Goal: Information Seeking & Learning: Learn about a topic

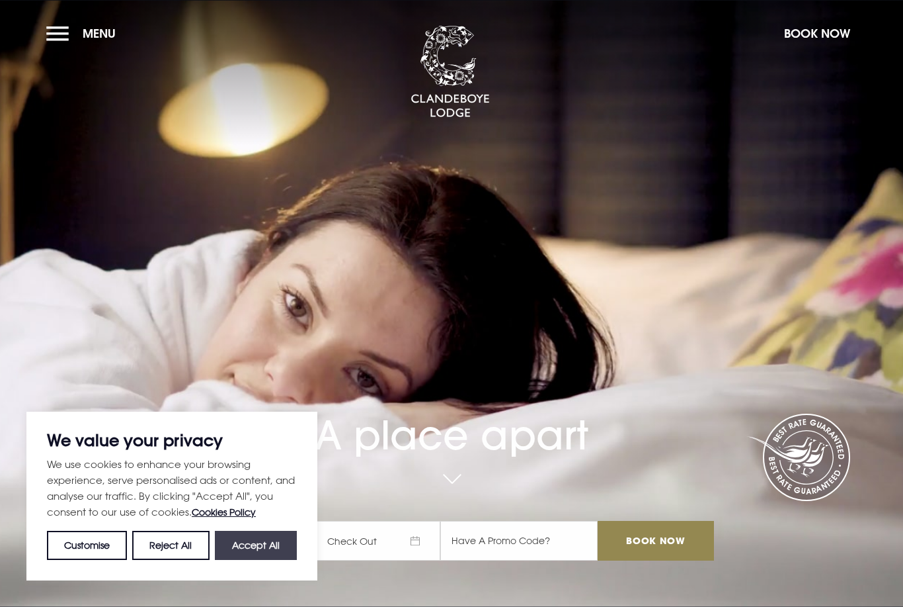
click at [281, 550] on button "Accept All" at bounding box center [256, 544] width 82 height 29
checkbox input "true"
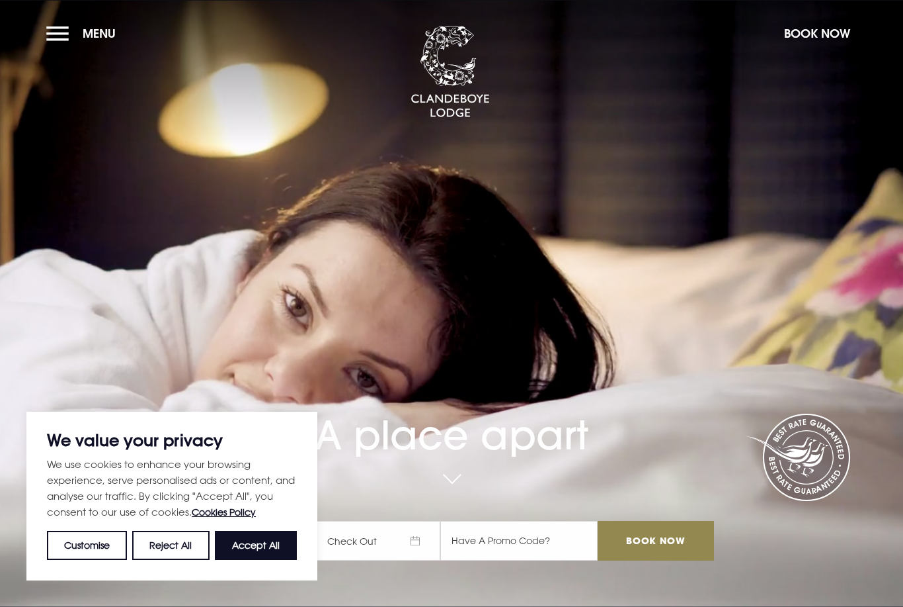
checkbox input "true"
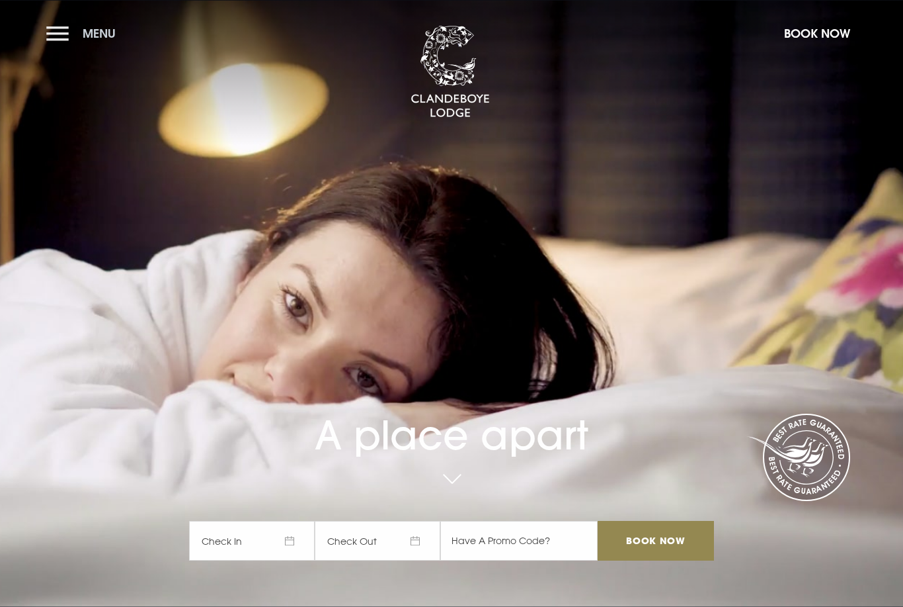
click at [63, 31] on button "Menu" at bounding box center [84, 33] width 76 height 28
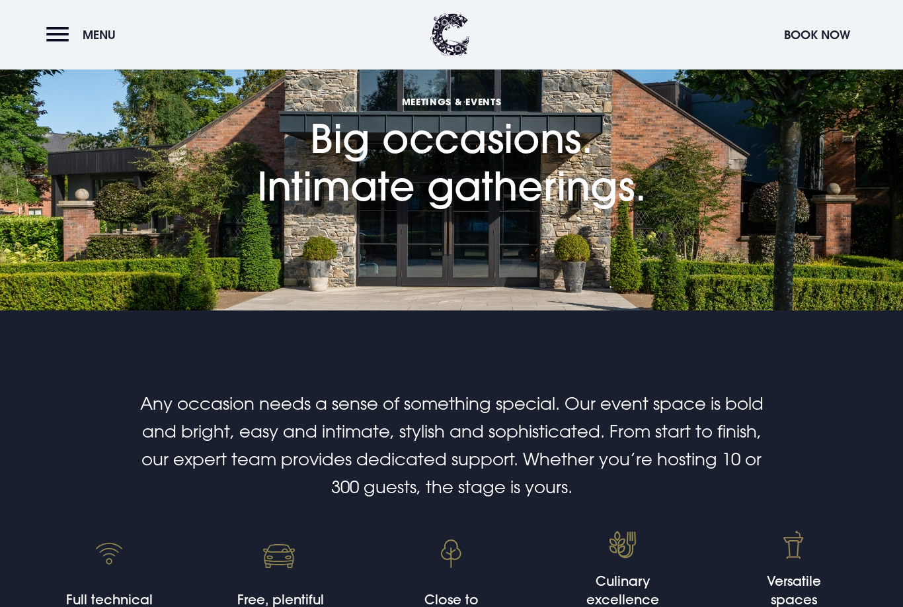
scroll to position [88, 0]
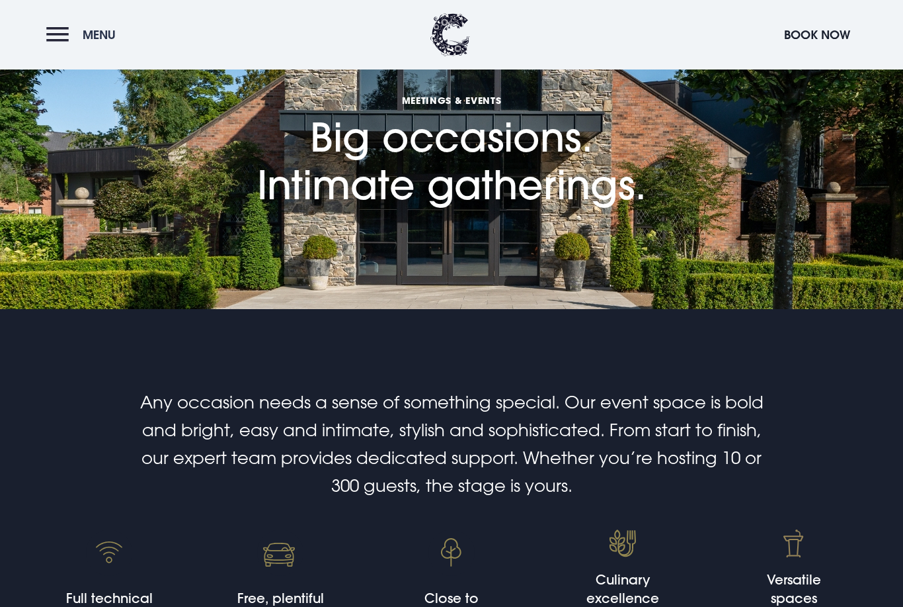
click at [51, 37] on button "Menu" at bounding box center [84, 35] width 76 height 28
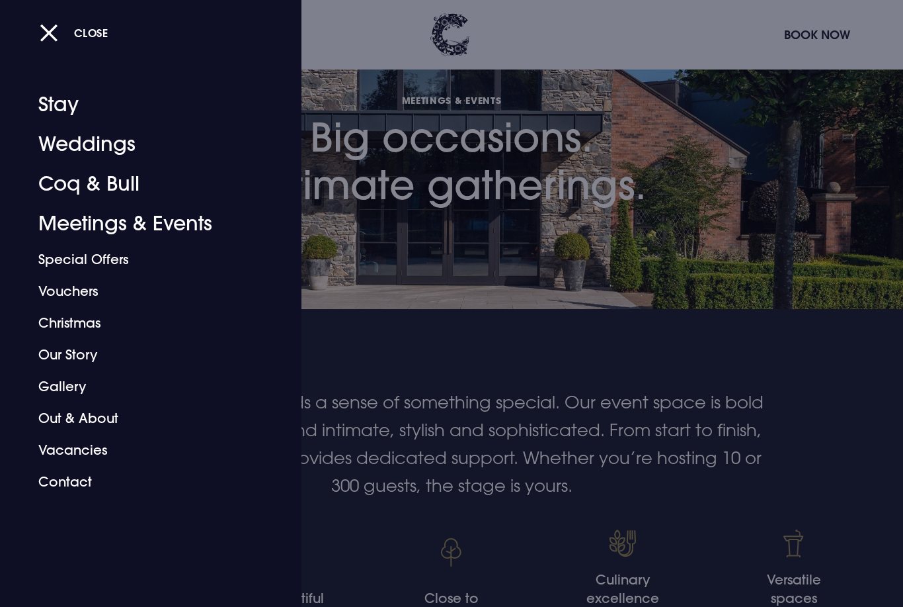
click at [454, 506] on div at bounding box center [451, 303] width 903 height 607
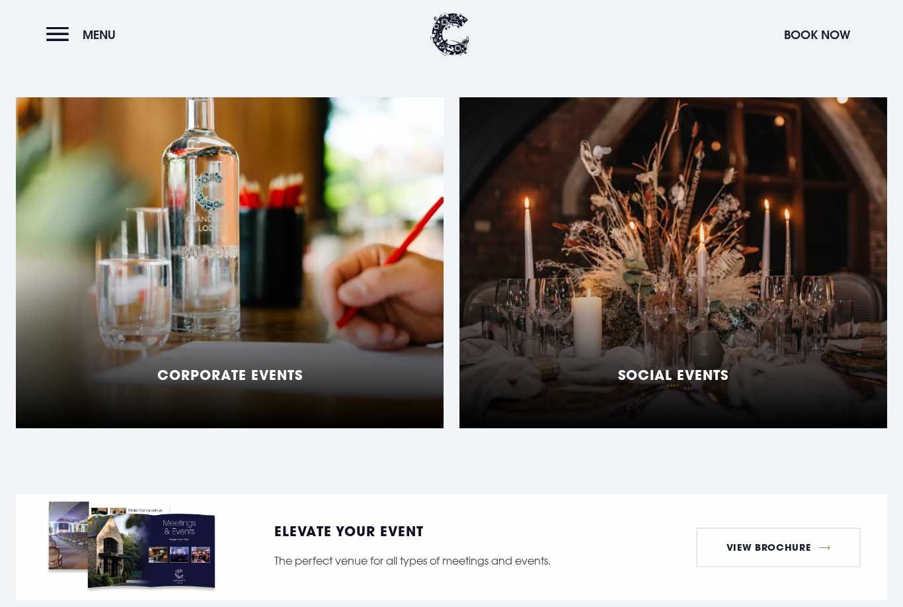
scroll to position [1068, 0]
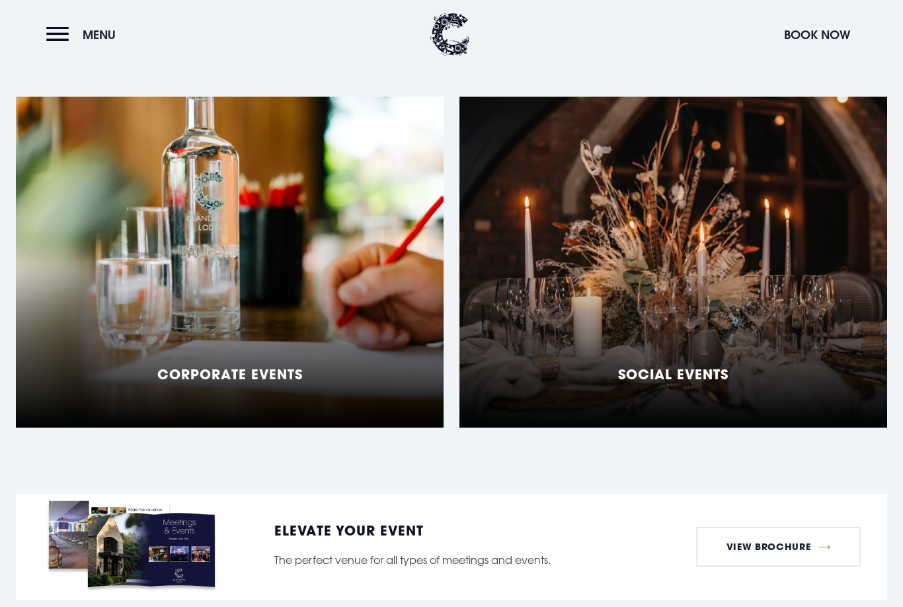
click at [744, 276] on div "Social Events" at bounding box center [674, 262] width 428 height 331
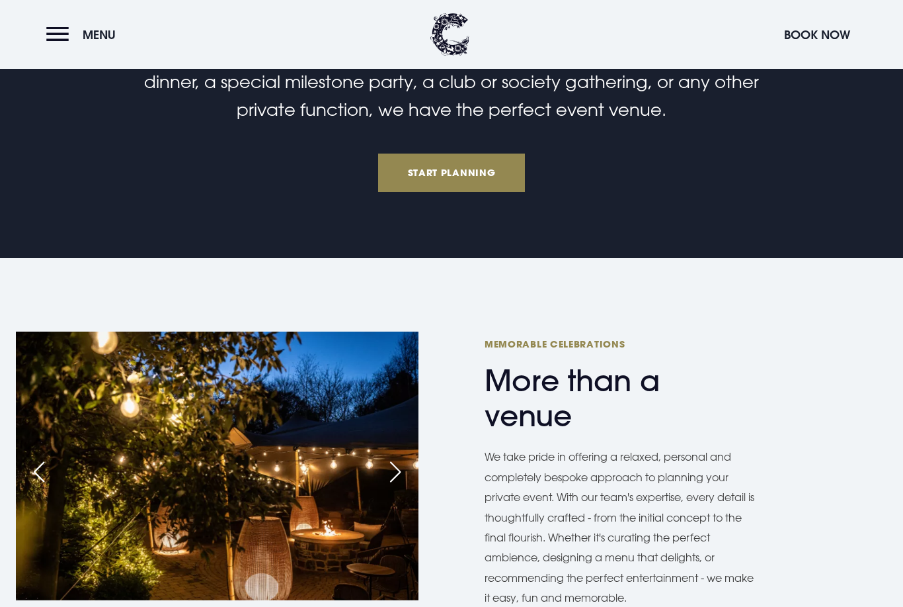
scroll to position [653, 0]
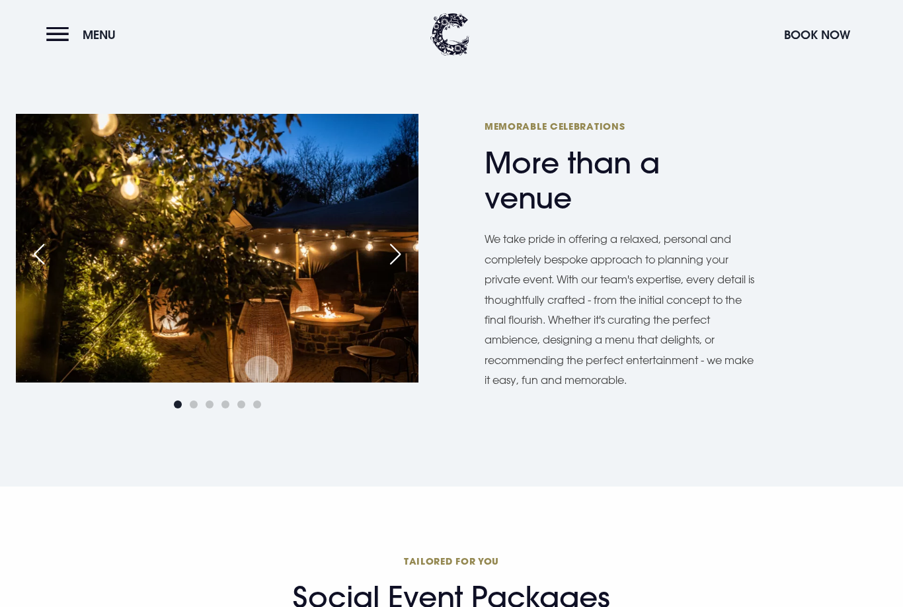
click at [403, 245] on div "Next slide" at bounding box center [395, 254] width 33 height 29
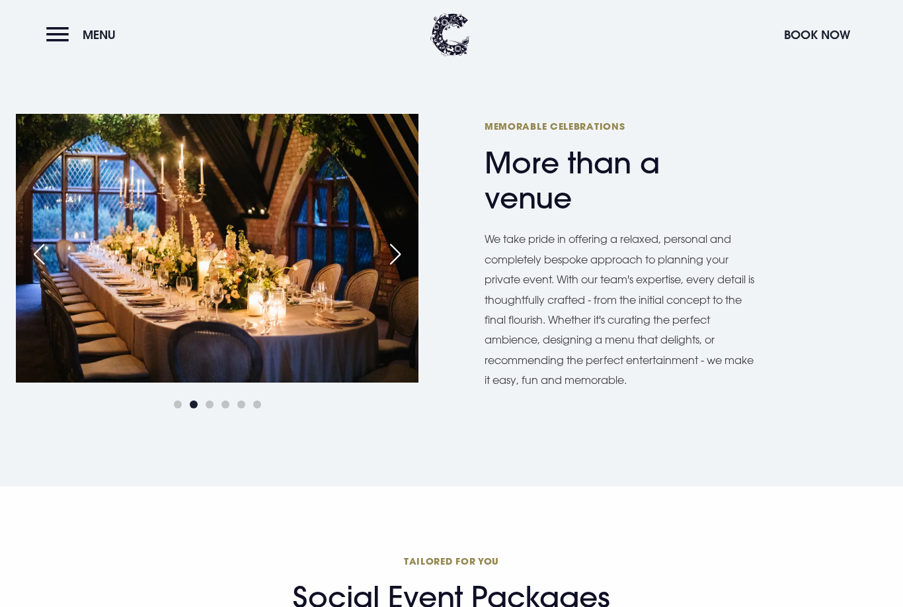
click at [403, 245] on div "Next slide" at bounding box center [395, 253] width 33 height 29
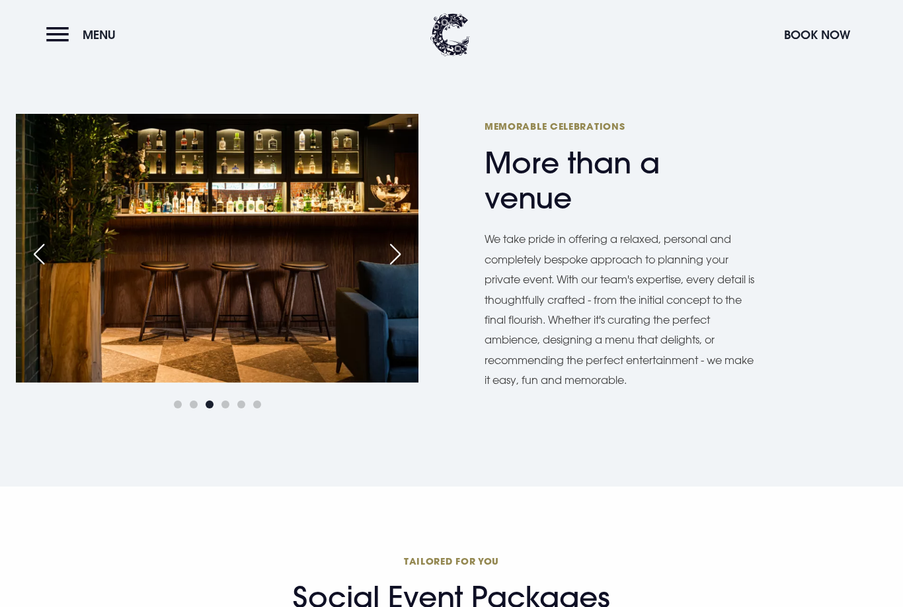
click at [44, 249] on div "Previous slide" at bounding box center [38, 253] width 33 height 29
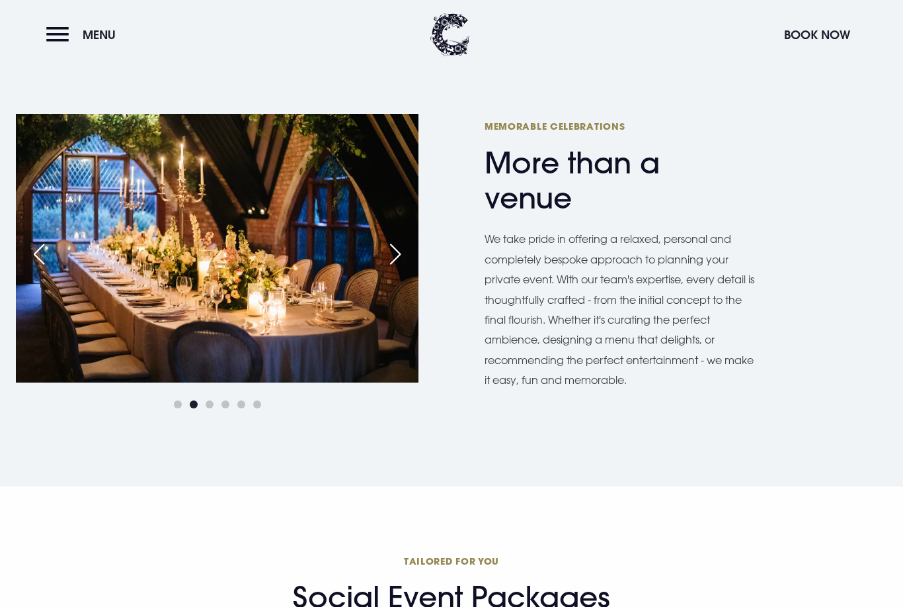
click at [395, 247] on div "Next slide" at bounding box center [395, 253] width 33 height 29
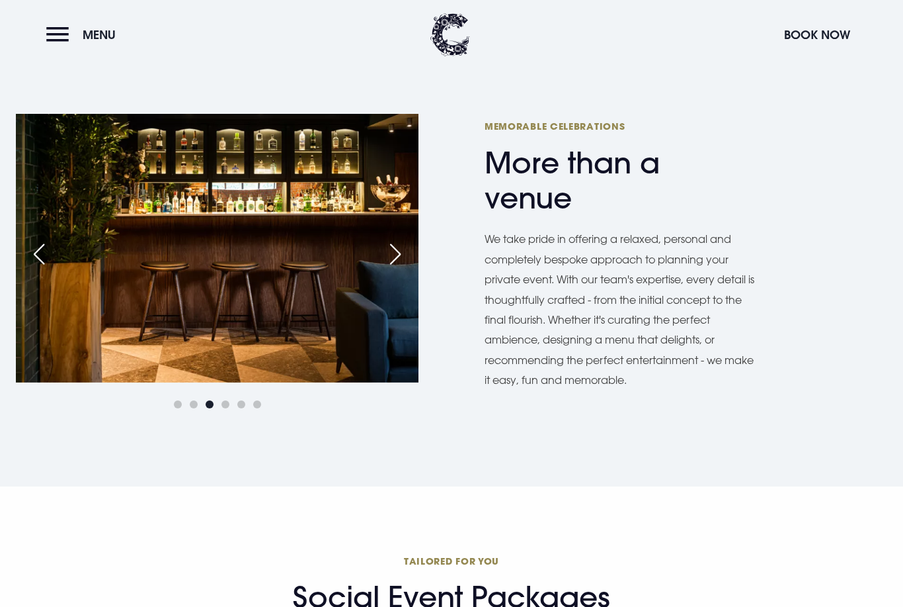
click at [395, 247] on div "Next slide" at bounding box center [395, 253] width 33 height 29
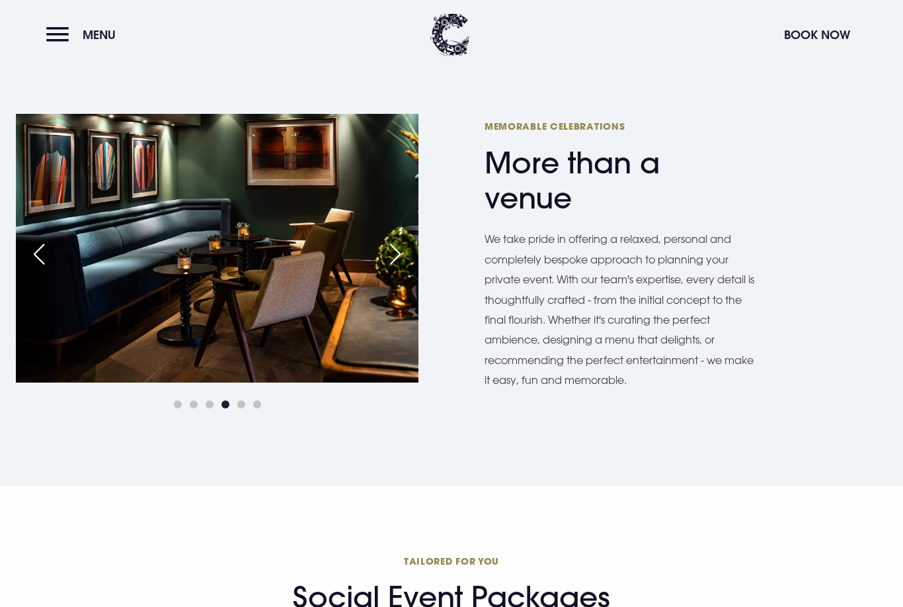
click at [395, 247] on div "Next slide" at bounding box center [395, 253] width 33 height 29
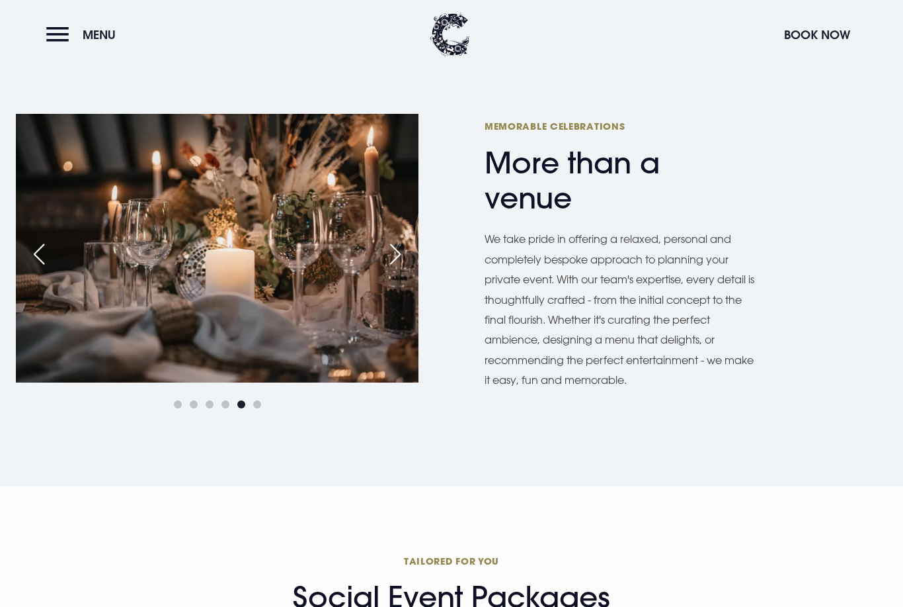
click at [395, 247] on div "Next slide" at bounding box center [395, 253] width 33 height 29
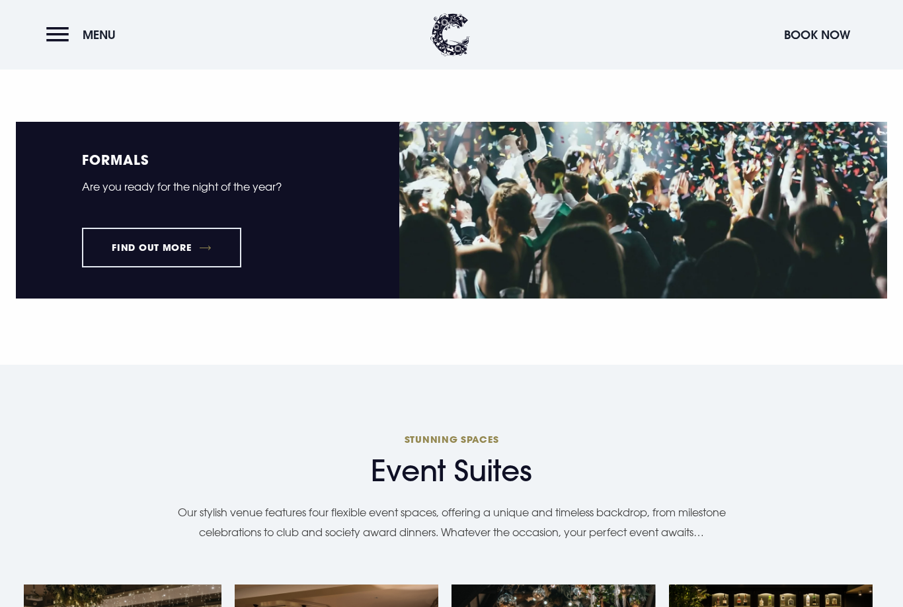
scroll to position [1708, 0]
